Goal: Transaction & Acquisition: Purchase product/service

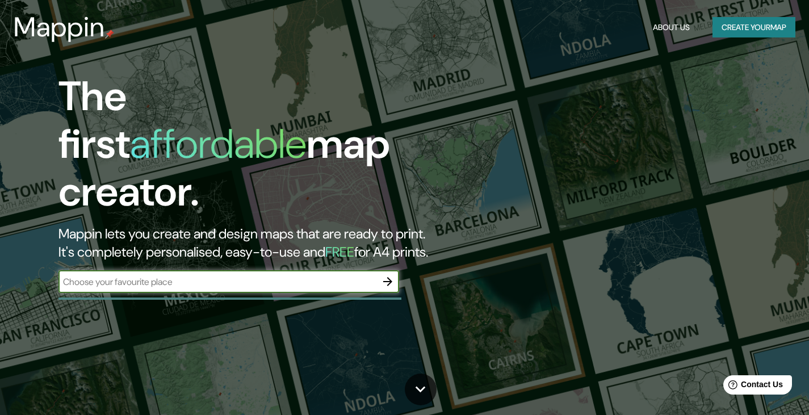
drag, startPoint x: 661, startPoint y: 2, endPoint x: 527, endPoint y: 156, distance: 204.5
click at [527, 156] on div "The first affordable map creator. Mappin lets you create and design maps that a…" at bounding box center [404, 207] width 809 height 415
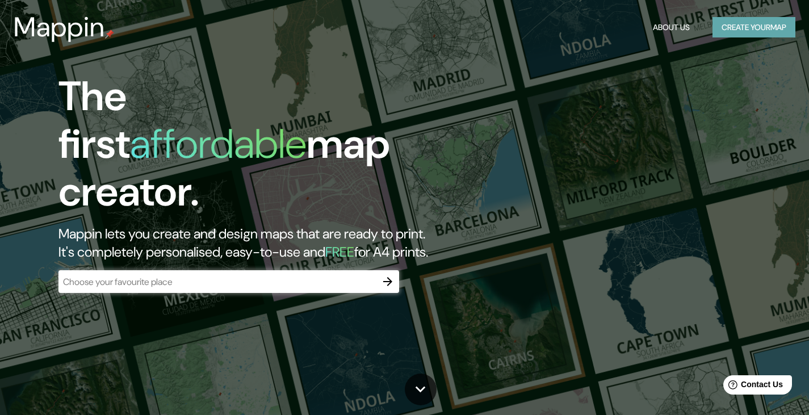
click at [722, 35] on button "Create your map" at bounding box center [754, 27] width 83 height 21
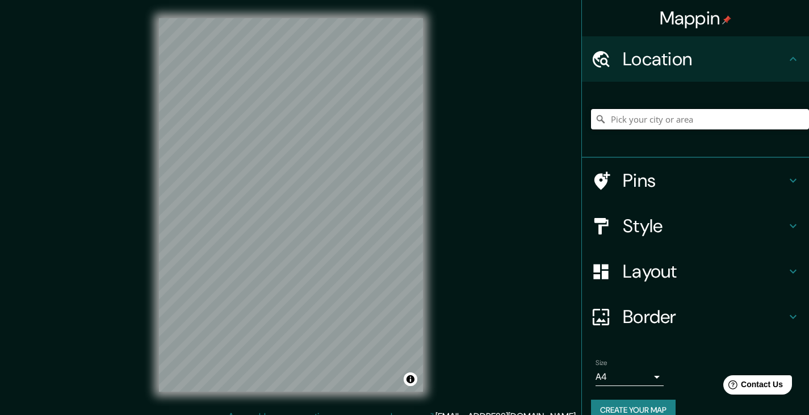
click at [706, 114] on input "Pick your city or area" at bounding box center [700, 119] width 218 height 20
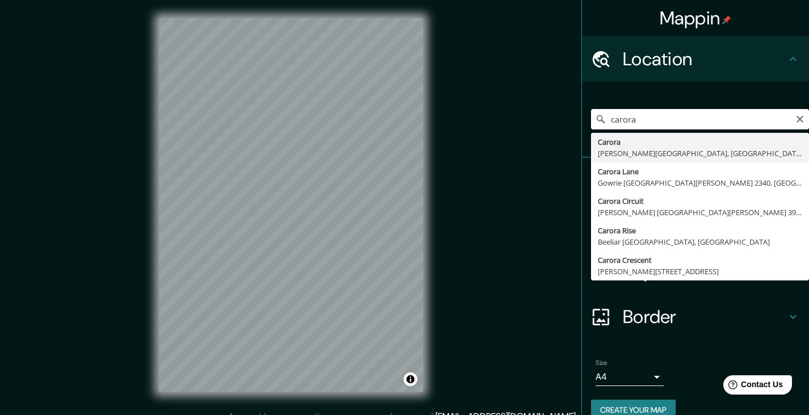
type input "[PERSON_NAME][GEOGRAPHIC_DATA], [GEOGRAPHIC_DATA]"
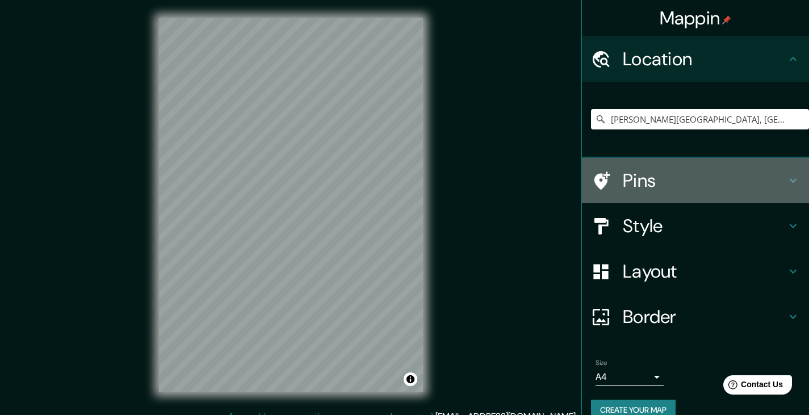
click at [688, 181] on h4 "Pins" at bounding box center [705, 180] width 164 height 23
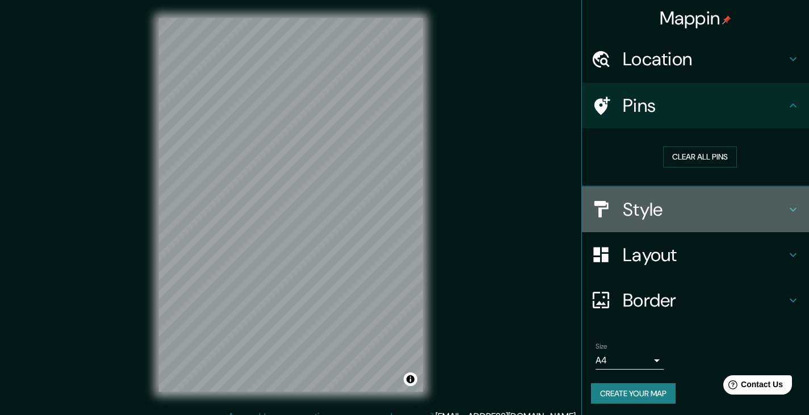
click at [691, 210] on h4 "Style" at bounding box center [705, 209] width 164 height 23
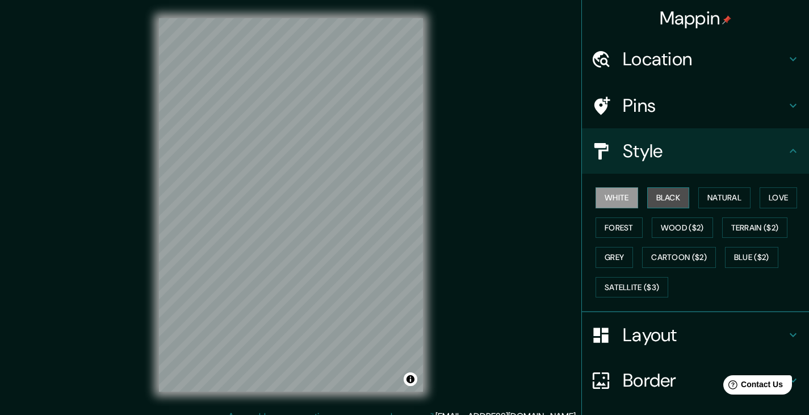
click at [661, 203] on button "Black" at bounding box center [669, 197] width 43 height 21
click at [612, 199] on button "White" at bounding box center [617, 197] width 43 height 21
click at [722, 200] on button "Natural" at bounding box center [725, 197] width 52 height 21
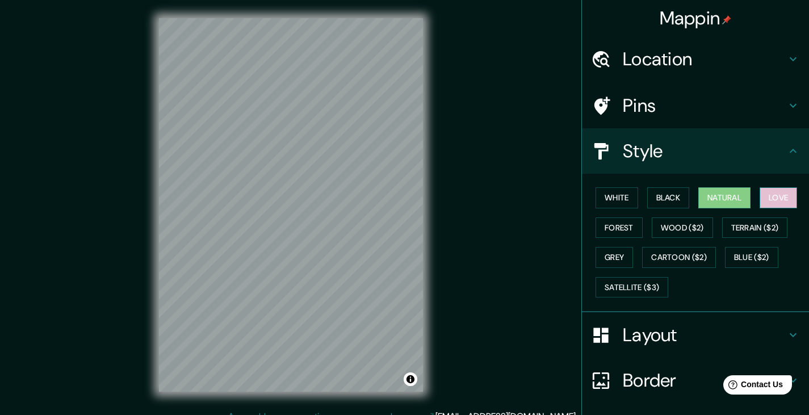
click at [779, 195] on button "Love" at bounding box center [778, 197] width 37 height 21
click at [619, 228] on button "Forest" at bounding box center [619, 228] width 47 height 21
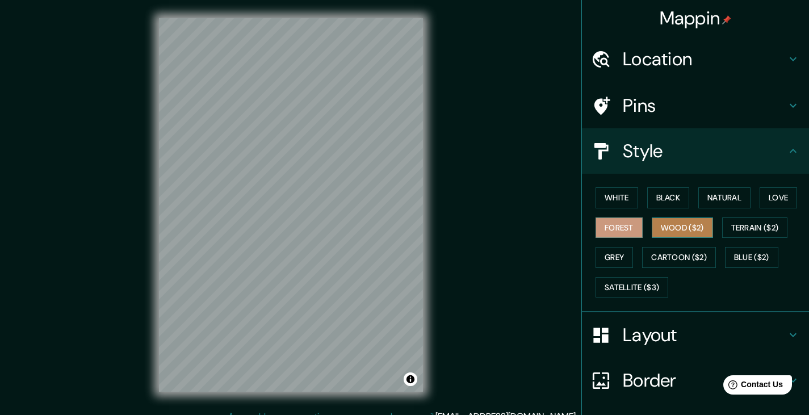
click at [652, 227] on button "Wood ($2)" at bounding box center [682, 228] width 61 height 21
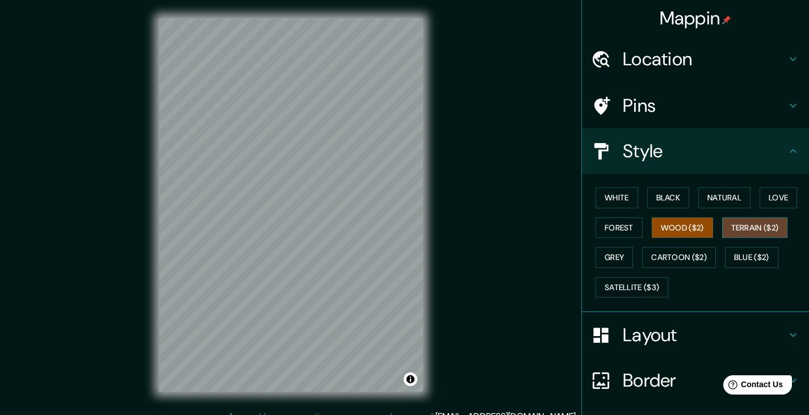
click at [747, 225] on button "Terrain ($2)" at bounding box center [755, 228] width 66 height 21
click at [731, 254] on button "Blue ($2)" at bounding box center [751, 257] width 53 height 21
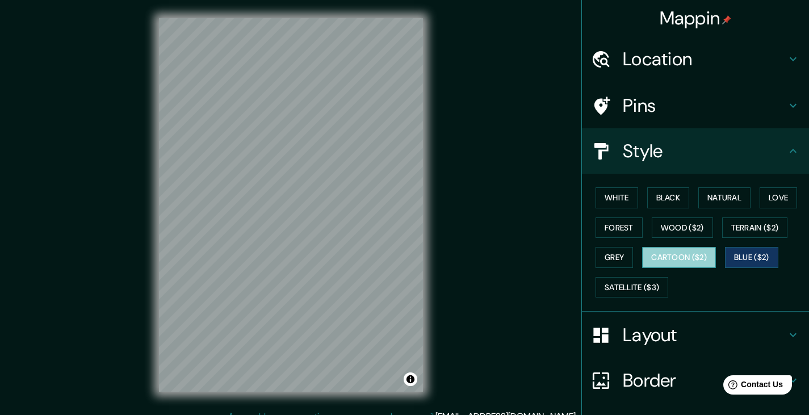
click at [694, 257] on button "Cartoon ($2)" at bounding box center [679, 257] width 74 height 21
click at [616, 254] on button "Grey" at bounding box center [614, 257] width 37 height 21
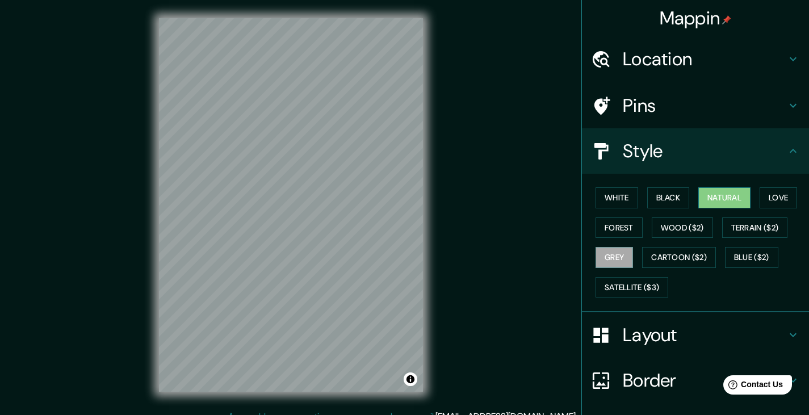
click at [707, 198] on button "Natural" at bounding box center [725, 197] width 52 height 21
click at [598, 199] on button "White" at bounding box center [617, 197] width 43 height 21
click at [711, 203] on button "Natural" at bounding box center [725, 197] width 52 height 21
click at [678, 333] on h4 "Layout" at bounding box center [705, 335] width 164 height 23
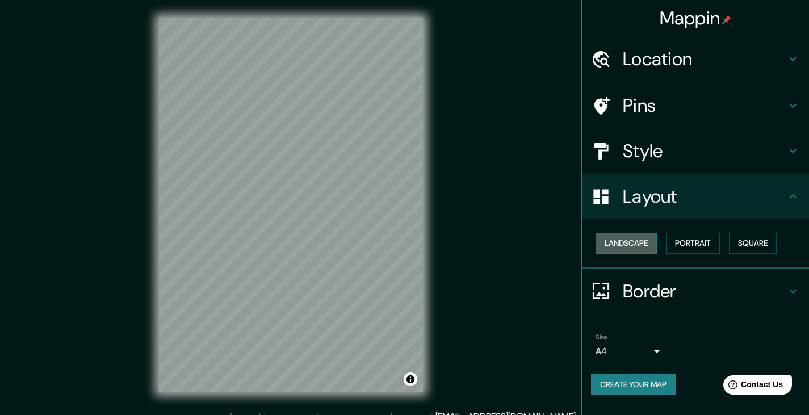
click at [616, 240] on button "Landscape" at bounding box center [626, 243] width 61 height 21
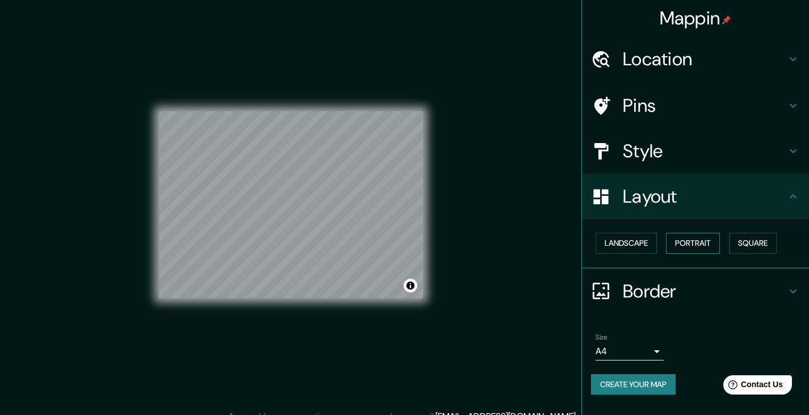
click at [682, 241] on button "Portrait" at bounding box center [693, 243] width 54 height 21
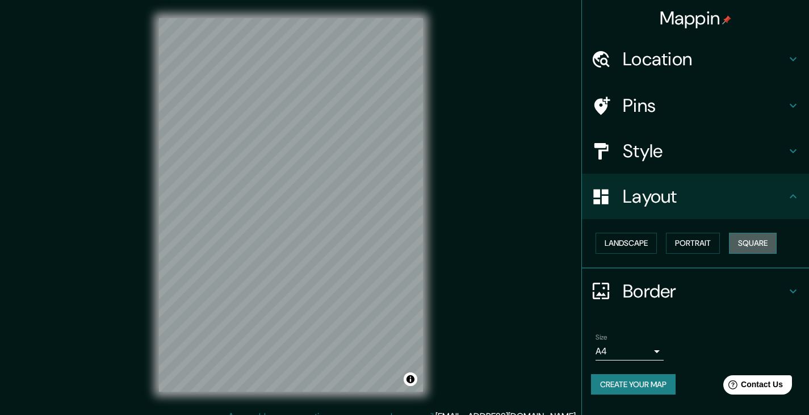
click at [748, 243] on button "Square" at bounding box center [753, 243] width 48 height 21
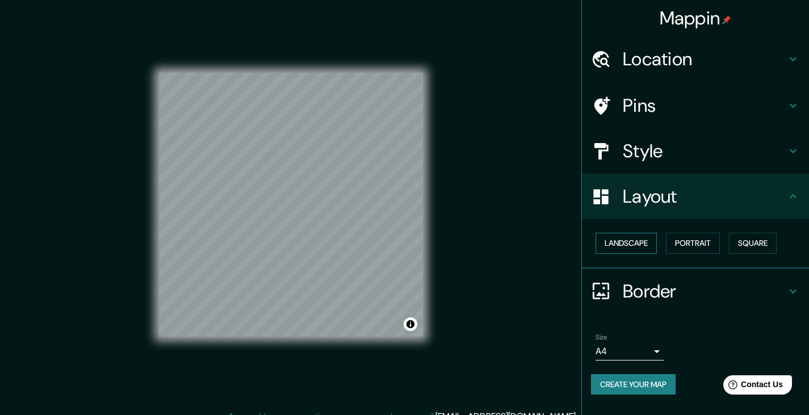
click at [649, 242] on button "Landscape" at bounding box center [626, 243] width 61 height 21
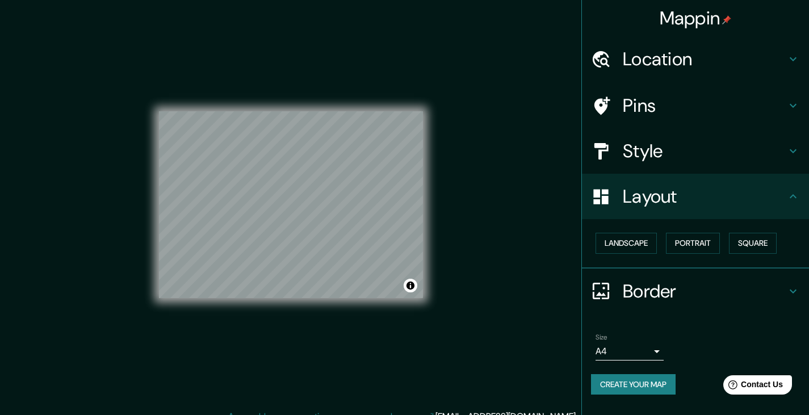
click at [700, 294] on h4 "Border" at bounding box center [705, 291] width 164 height 23
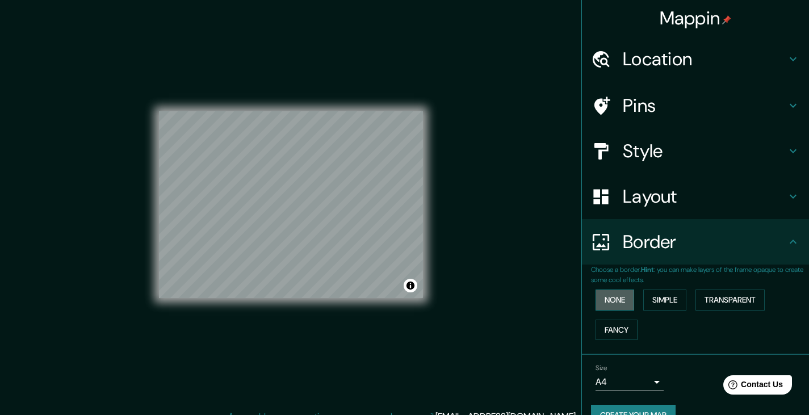
click at [608, 298] on button "None" at bounding box center [615, 300] width 39 height 21
click at [662, 297] on button "Simple" at bounding box center [665, 300] width 43 height 21
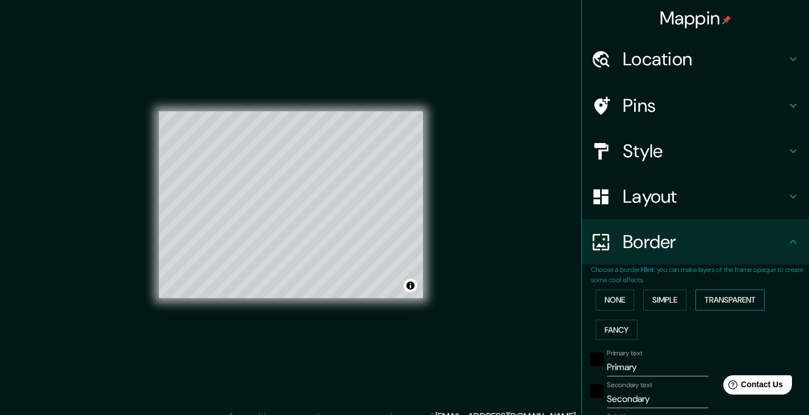
click at [726, 297] on button "Transparent" at bounding box center [730, 300] width 69 height 21
click at [612, 333] on button "Fancy" at bounding box center [617, 330] width 42 height 21
click at [618, 301] on button "None" at bounding box center [615, 300] width 39 height 21
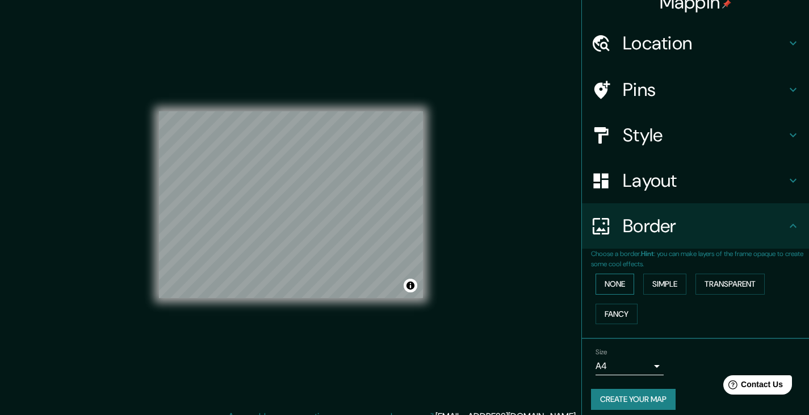
scroll to position [24, 0]
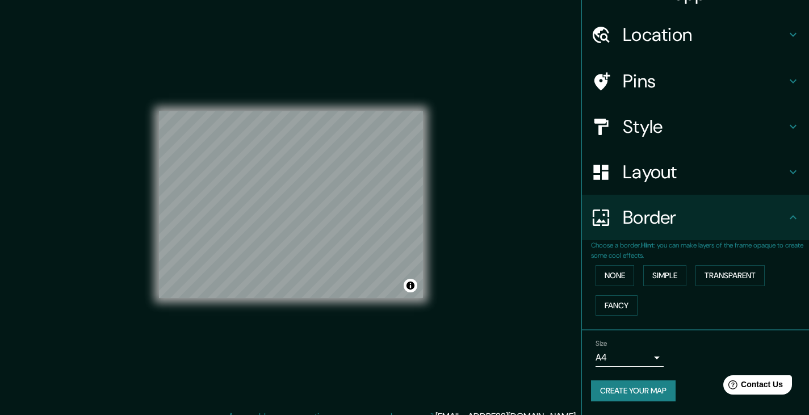
click at [625, 353] on body "Mappin Location [GEOGRAPHIC_DATA], [GEOGRAPHIC_DATA], [GEOGRAPHIC_DATA], [GEOGR…" at bounding box center [404, 207] width 809 height 415
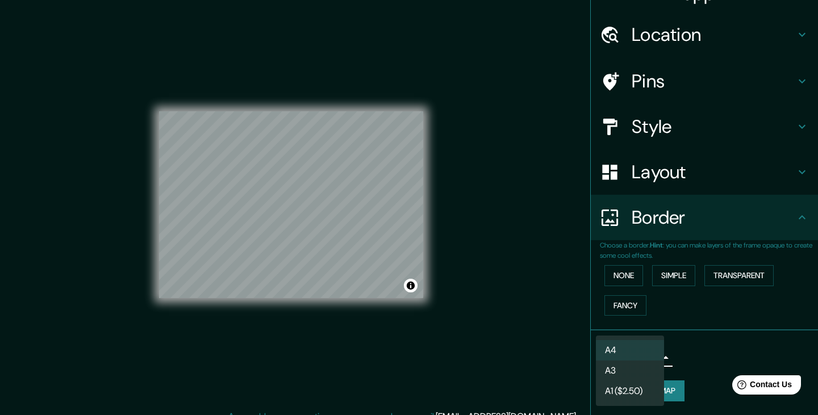
click at [708, 350] on div at bounding box center [409, 207] width 818 height 415
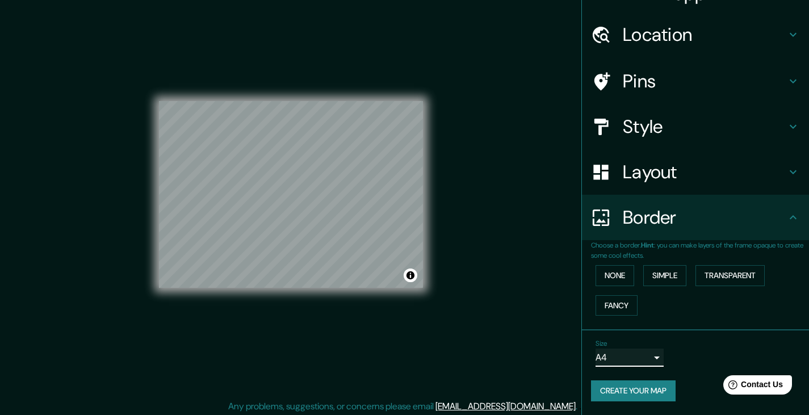
scroll to position [13, 0]
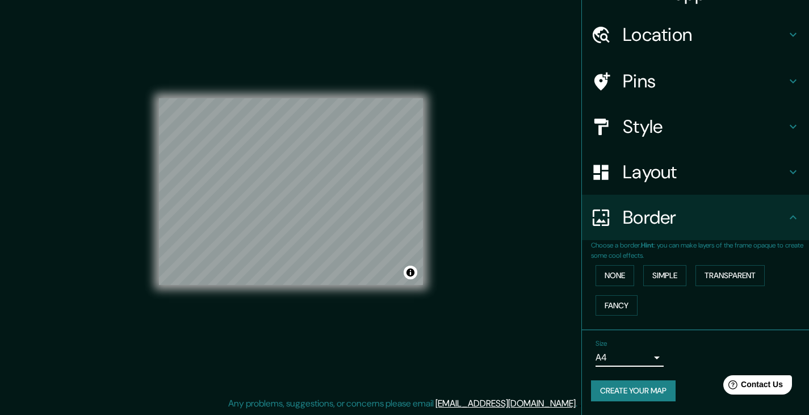
click at [648, 385] on button "Create your map" at bounding box center [633, 391] width 85 height 21
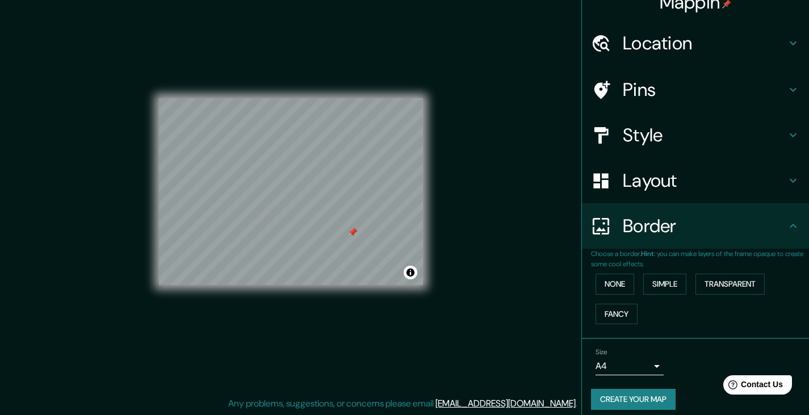
scroll to position [24, 0]
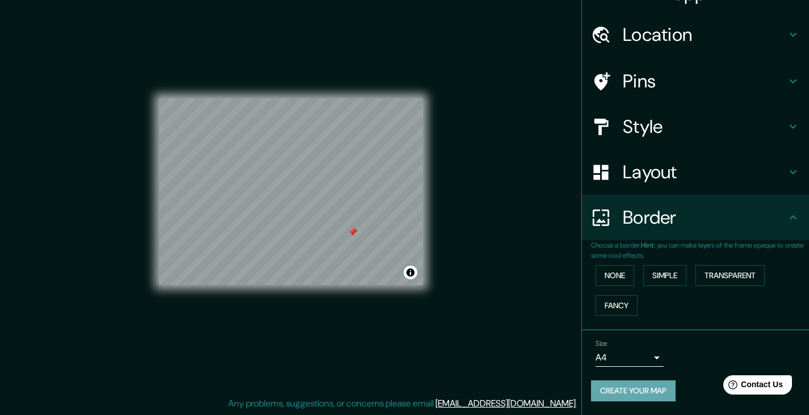
click at [653, 391] on button "Create your map" at bounding box center [633, 391] width 85 height 21
drag, startPoint x: 655, startPoint y: 388, endPoint x: 409, endPoint y: 368, distance: 247.3
click at [409, 368] on div "© Mapbox © OpenStreetMap Improve this map" at bounding box center [291, 192] width 264 height 374
click at [646, 364] on body "Mappin Location [GEOGRAPHIC_DATA], [GEOGRAPHIC_DATA], [GEOGRAPHIC_DATA], [GEOGR…" at bounding box center [404, 194] width 809 height 415
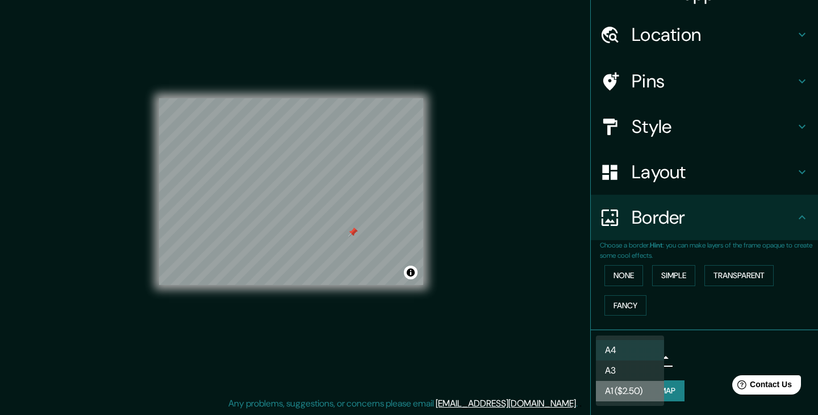
click at [646, 391] on li "A1 ($2.50)" at bounding box center [630, 391] width 68 height 20
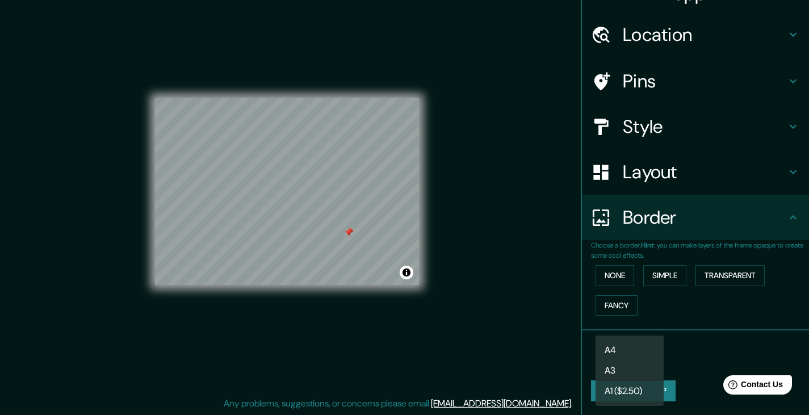
click at [648, 357] on body "Mappin Location [GEOGRAPHIC_DATA], [GEOGRAPHIC_DATA], [GEOGRAPHIC_DATA], [GEOGR…" at bounding box center [404, 194] width 809 height 415
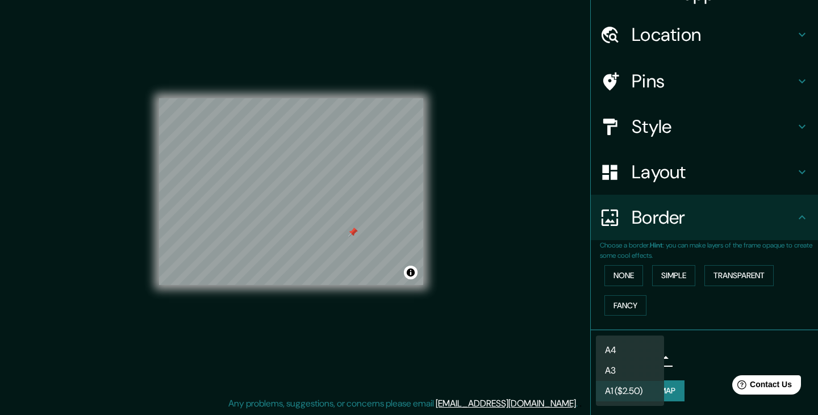
click at [639, 366] on li "A3" at bounding box center [630, 371] width 68 height 20
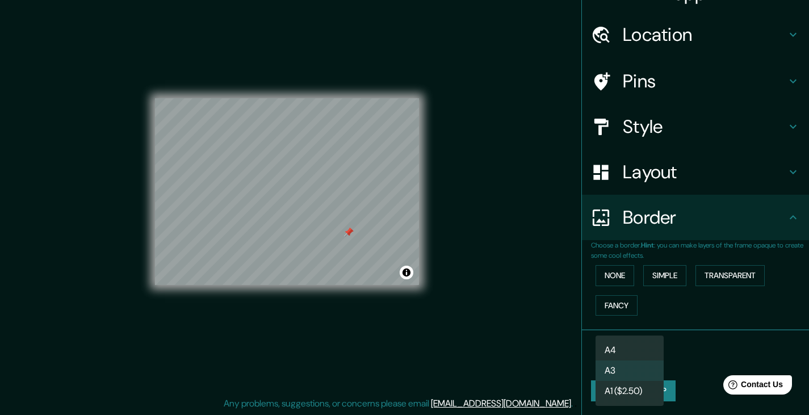
click at [645, 362] on body "Mappin Location [GEOGRAPHIC_DATA], [GEOGRAPHIC_DATA], [GEOGRAPHIC_DATA], [GEOGR…" at bounding box center [404, 194] width 809 height 415
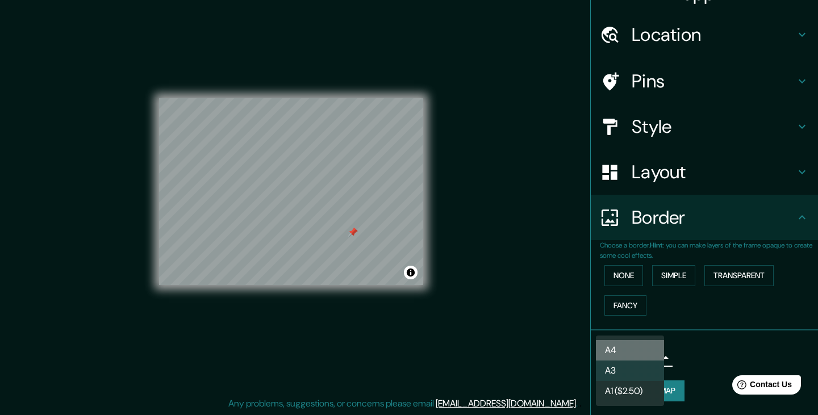
click at [633, 349] on li "A4" at bounding box center [630, 350] width 68 height 20
type input "single"
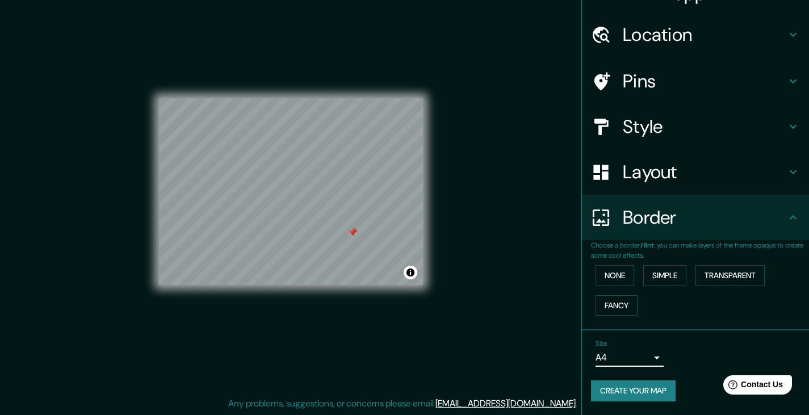
click at [648, 389] on button "Create your map" at bounding box center [633, 391] width 85 height 21
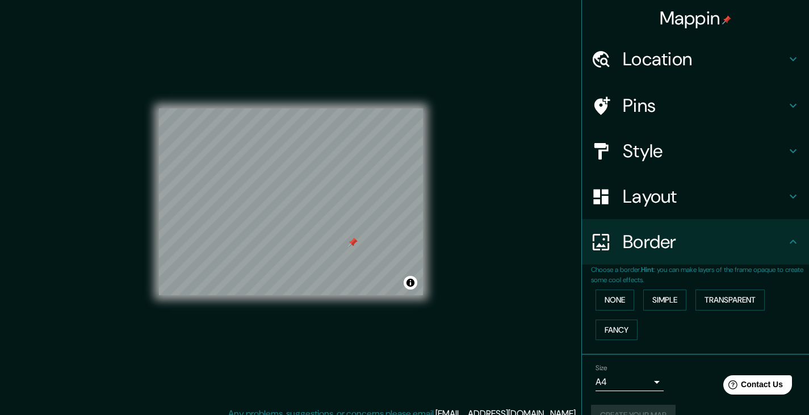
scroll to position [0, 0]
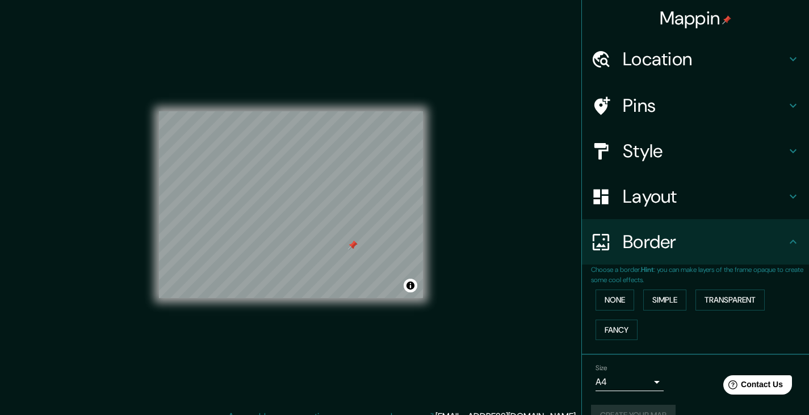
click at [787, 245] on icon at bounding box center [794, 242] width 14 height 14
click at [770, 240] on h4 "Border" at bounding box center [705, 242] width 164 height 23
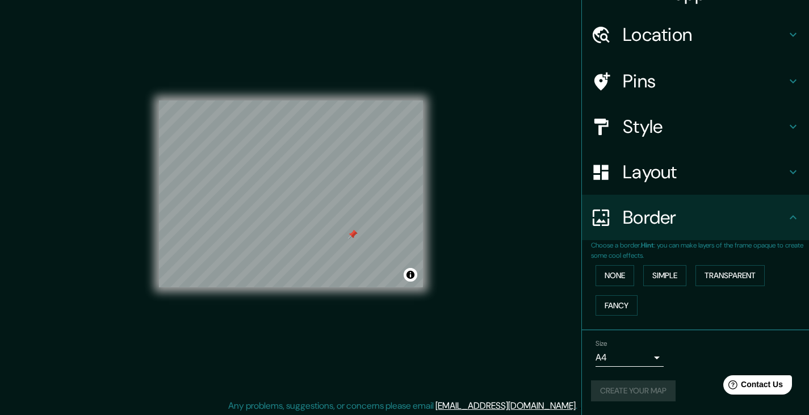
scroll to position [13, 0]
